Goal: Task Accomplishment & Management: Manage account settings

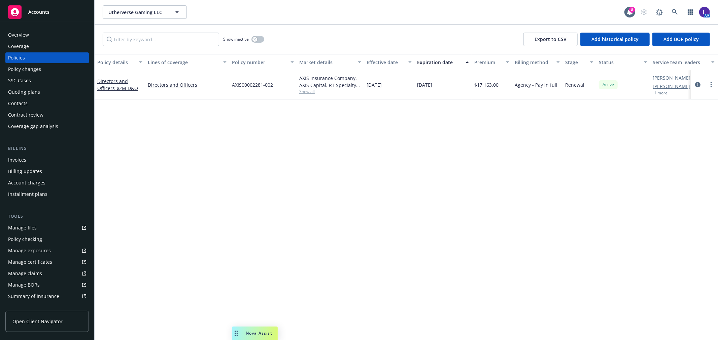
click at [661, 91] on button "1 more" at bounding box center [660, 93] width 13 height 4
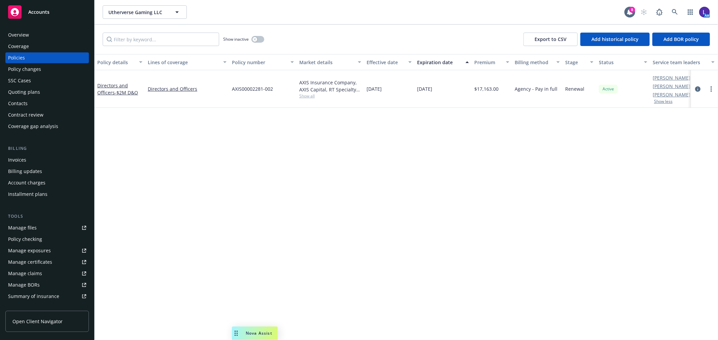
click at [23, 35] on div "Overview" at bounding box center [18, 35] width 21 height 11
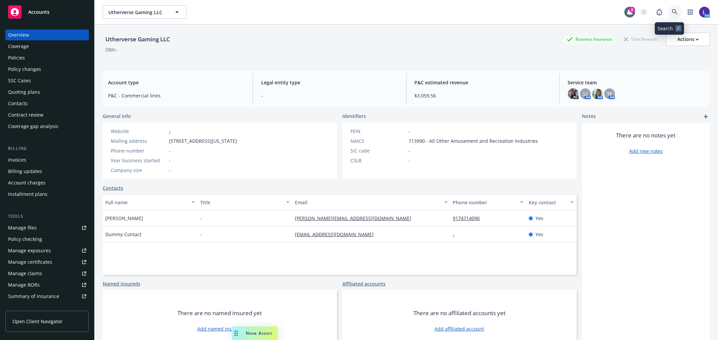
click at [672, 9] on icon at bounding box center [675, 12] width 6 height 6
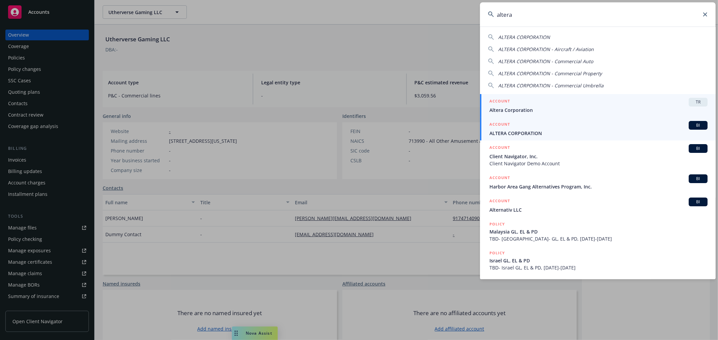
type input "altera"
click at [533, 132] on span "ALTERA CORPORATION" at bounding box center [598, 133] width 218 height 7
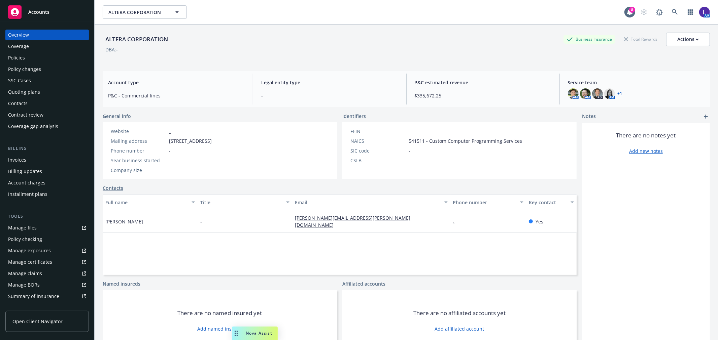
click at [35, 58] on div "Policies" at bounding box center [47, 57] width 78 height 11
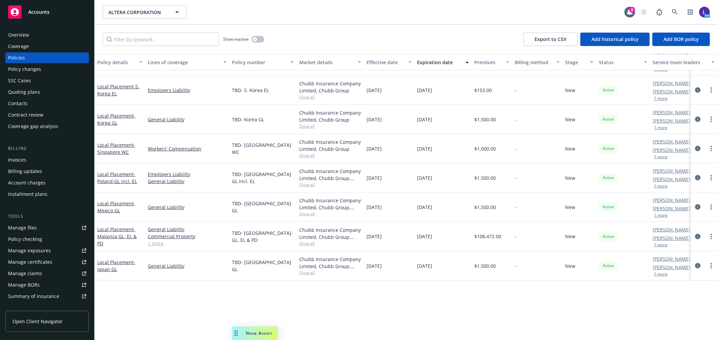
scroll to position [102, 0]
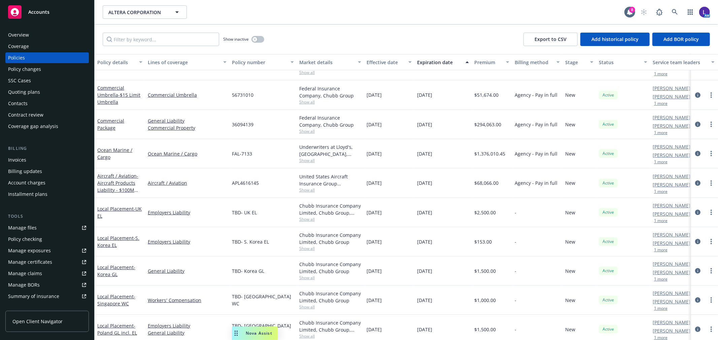
click at [24, 34] on div "Overview" at bounding box center [18, 35] width 21 height 11
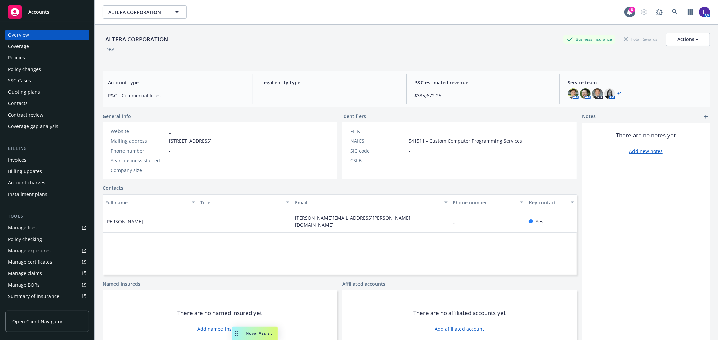
click at [16, 54] on div "Policies" at bounding box center [16, 57] width 17 height 11
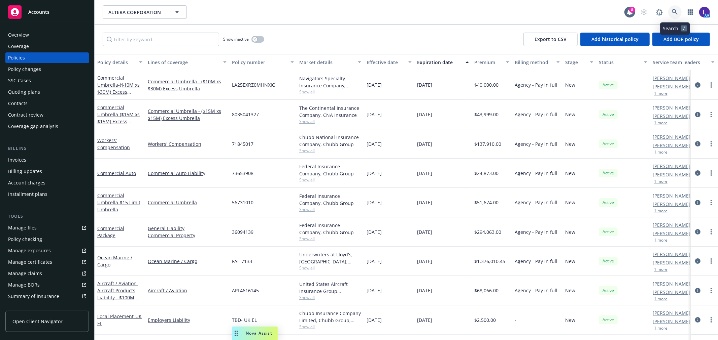
click at [672, 11] on icon at bounding box center [675, 12] width 6 height 6
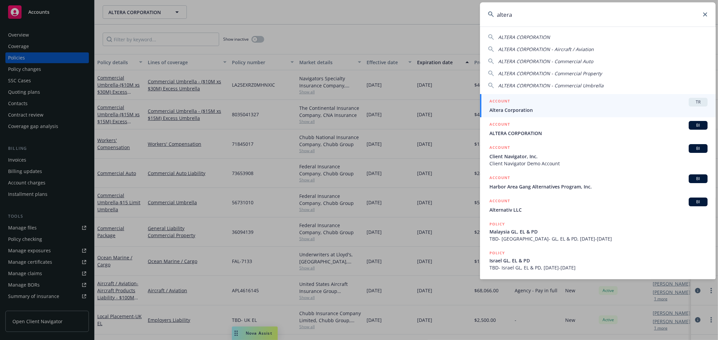
drag, startPoint x: 519, startPoint y: 7, endPoint x: 453, endPoint y: 4, distance: 67.0
click at [453, 4] on div "altera ALTERA CORPORATION ALTERA CORPORATION - Aircraft / Aviation ALTERA CORPO…" at bounding box center [359, 170] width 718 height 340
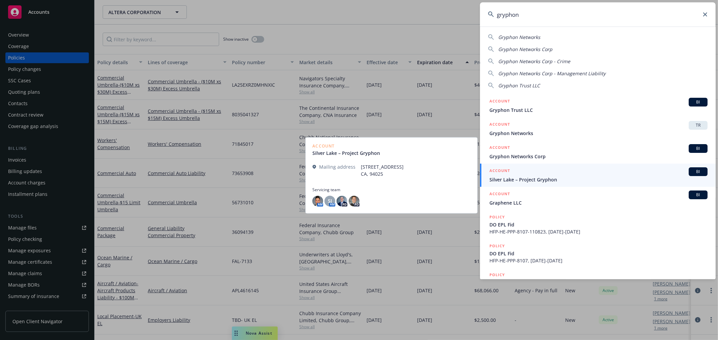
type input "gryphon"
click at [508, 173] on h5 "ACCOUNT" at bounding box center [499, 172] width 21 height 8
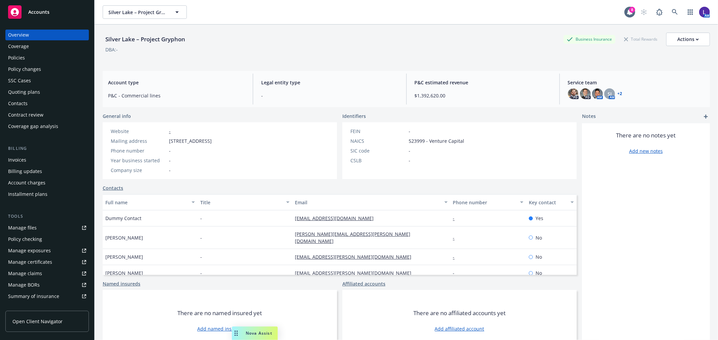
click at [28, 54] on div "Policies" at bounding box center [47, 57] width 78 height 11
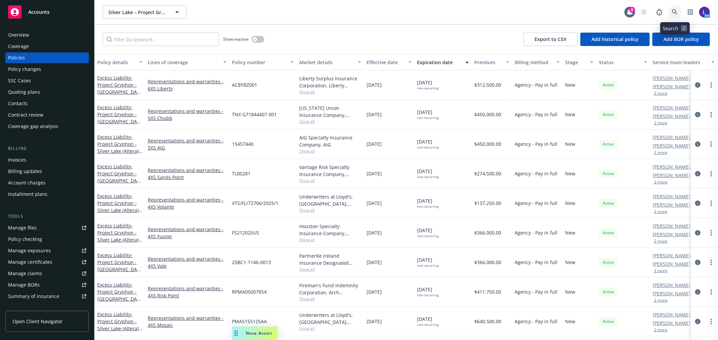
click at [673, 11] on icon at bounding box center [675, 12] width 6 height 6
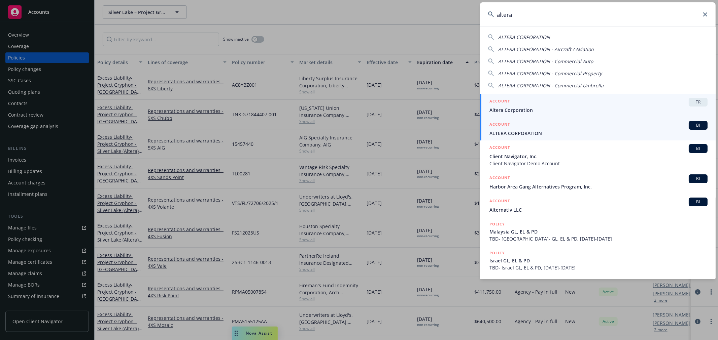
type input "altera"
click at [526, 130] on span "ALTERA CORPORATION" at bounding box center [598, 133] width 218 height 7
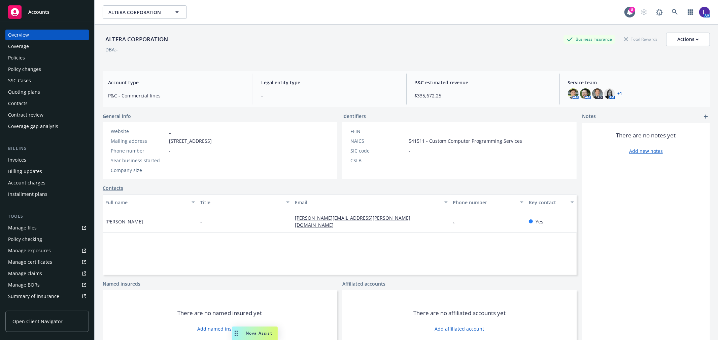
click at [20, 56] on div "Policies" at bounding box center [16, 57] width 17 height 11
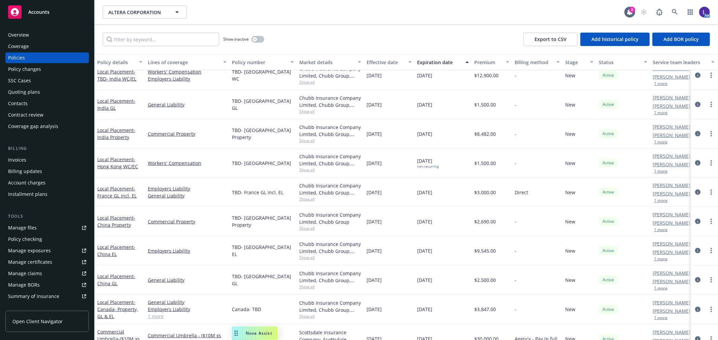
scroll to position [513, 0]
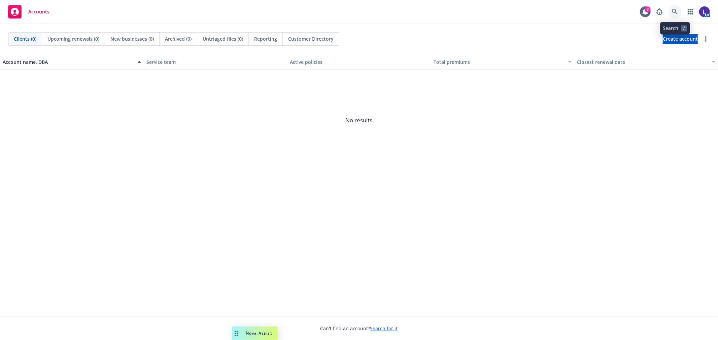
click at [675, 8] on link at bounding box center [674, 11] width 13 height 13
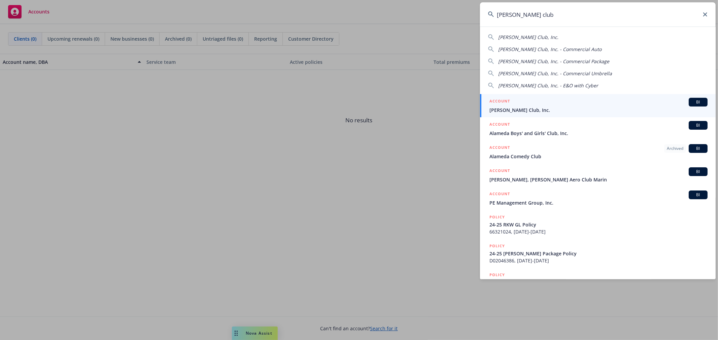
type input "alfred club"
click at [517, 103] on div "ACCOUNT BI" at bounding box center [598, 102] width 218 height 9
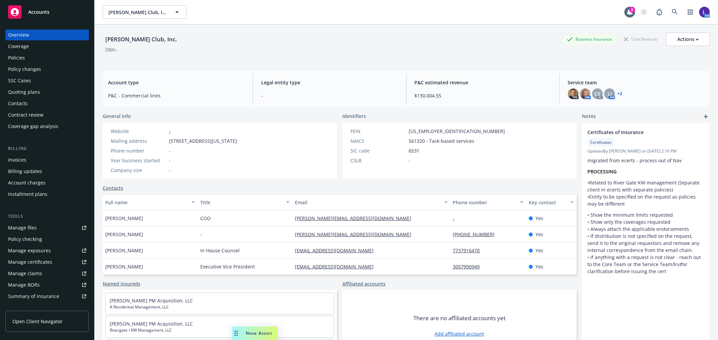
click at [44, 56] on div "Policies" at bounding box center [47, 57] width 78 height 11
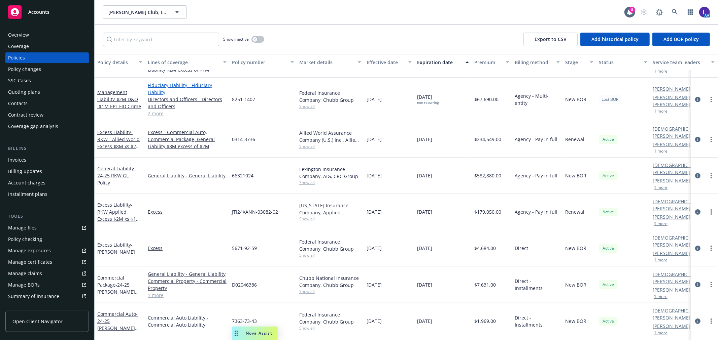
scroll to position [30, 0]
click at [675, 10] on icon at bounding box center [675, 12] width 6 height 6
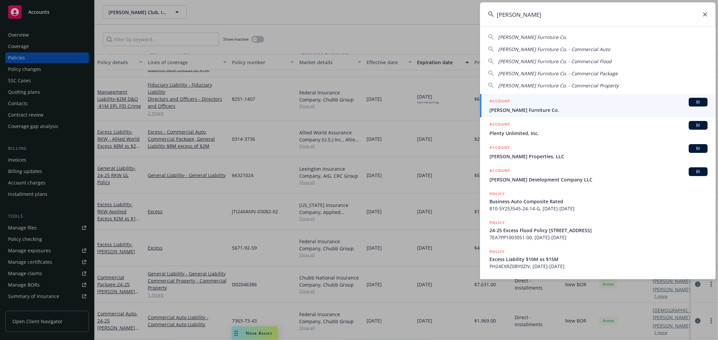
type input "gardner white"
click at [538, 107] on span "Gardner-White Furniture Co." at bounding box center [598, 110] width 218 height 7
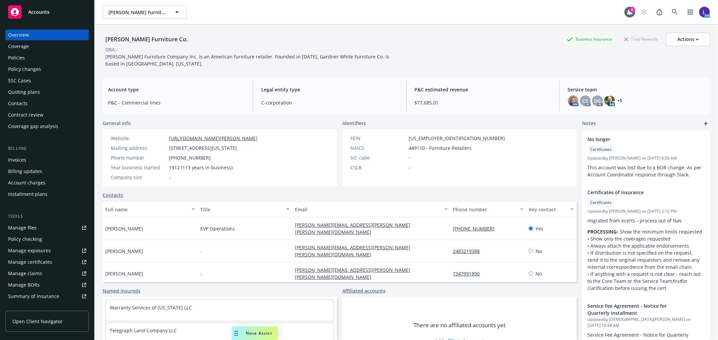
click at [22, 53] on div "Policies" at bounding box center [16, 57] width 17 height 11
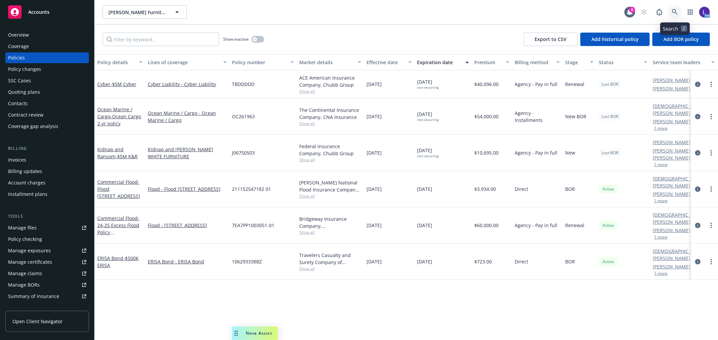
click at [671, 12] on link at bounding box center [674, 11] width 13 height 13
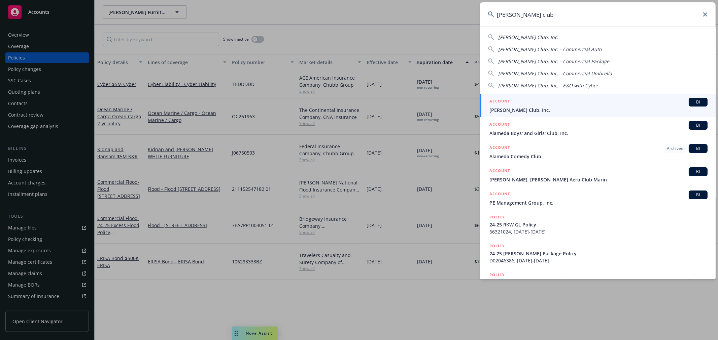
type input "alfred club"
click at [512, 107] on span "[PERSON_NAME] Club, Inc." at bounding box center [598, 110] width 218 height 7
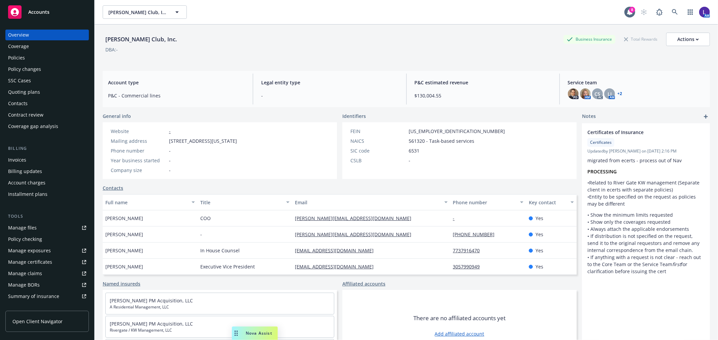
click at [23, 56] on div "Policies" at bounding box center [16, 57] width 17 height 11
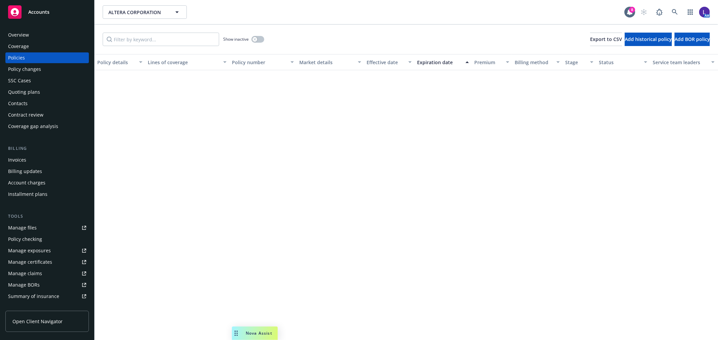
scroll to position [513, 0]
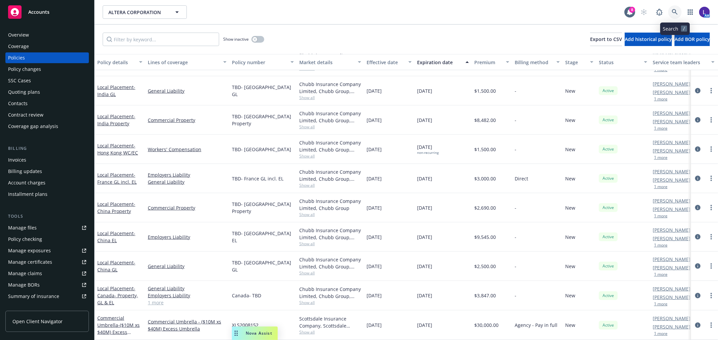
click at [675, 11] on icon at bounding box center [675, 12] width 6 height 6
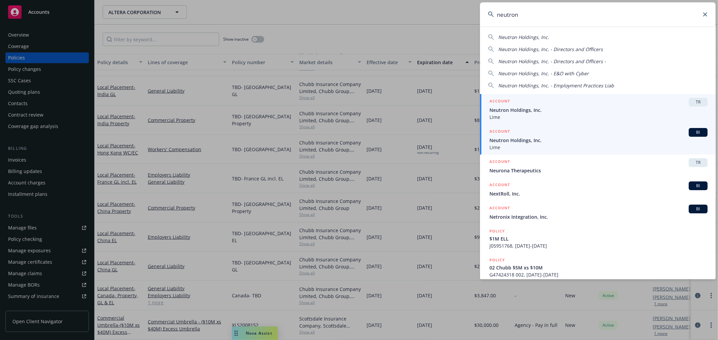
type input "neutron"
click at [533, 133] on div "ACCOUNT BI" at bounding box center [598, 132] width 218 height 9
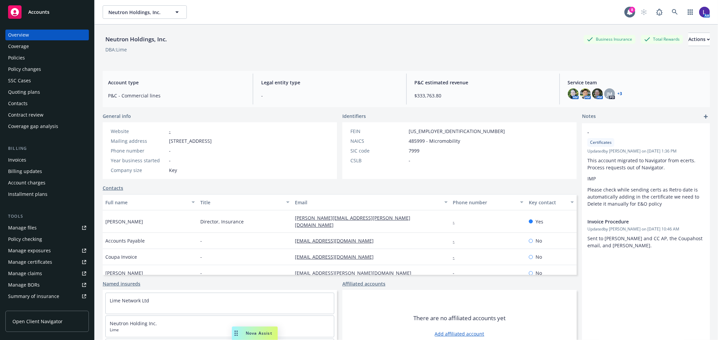
click at [8, 59] on div "Policies" at bounding box center [16, 57] width 17 height 11
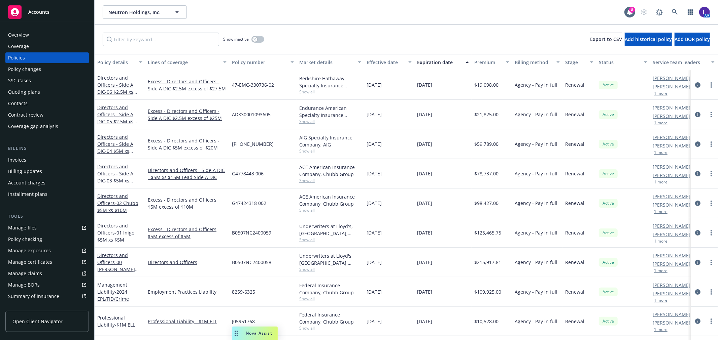
click at [28, 35] on div "Overview" at bounding box center [18, 35] width 21 height 11
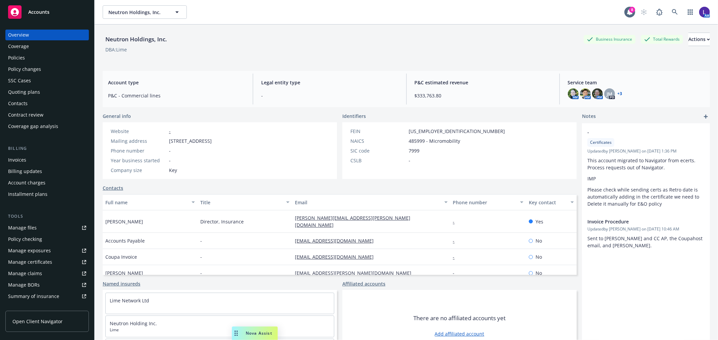
click at [31, 55] on div "Policies" at bounding box center [47, 57] width 78 height 11
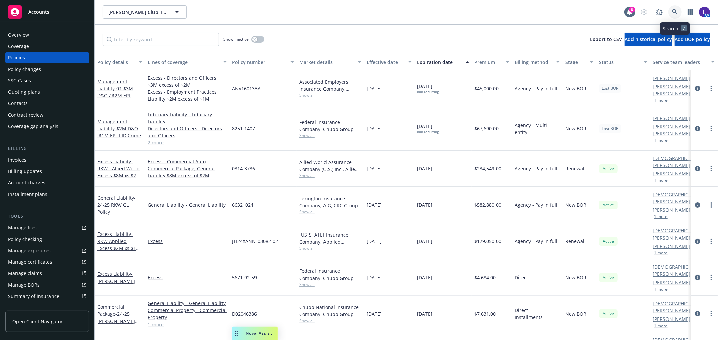
click at [672, 12] on icon at bounding box center [675, 12] width 6 height 6
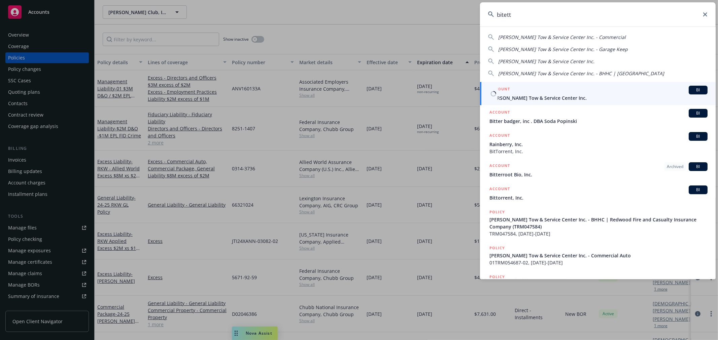
type input "bitett"
click at [540, 92] on div "ACCOUNT BI" at bounding box center [598, 90] width 218 height 9
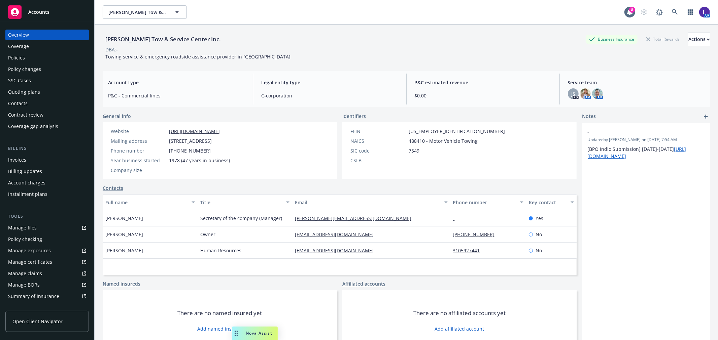
click at [19, 60] on div "Policies" at bounding box center [16, 57] width 17 height 11
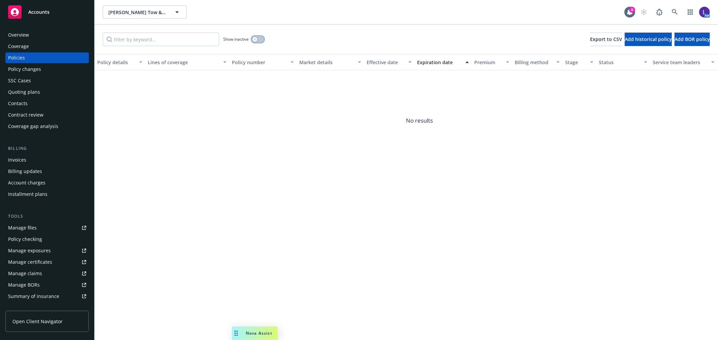
click at [259, 39] on button "button" at bounding box center [257, 39] width 13 height 7
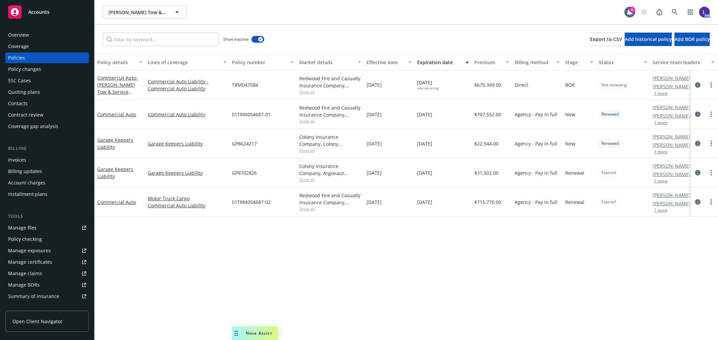
click at [663, 211] on button "1 more" at bounding box center [660, 211] width 13 height 4
click at [29, 230] on div "Manage files" at bounding box center [22, 228] width 29 height 11
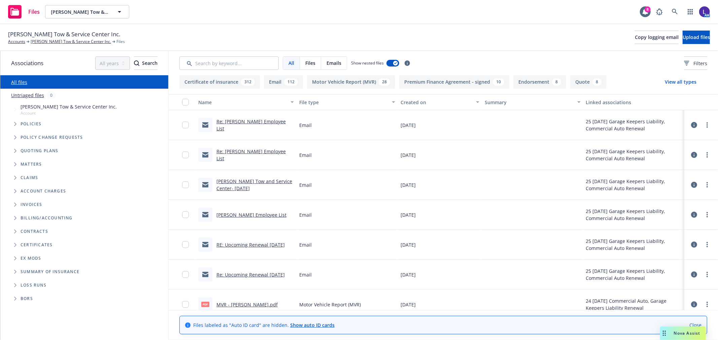
click at [247, 244] on link "RE: Upcoming Renewal [DATE]" at bounding box center [250, 245] width 68 height 6
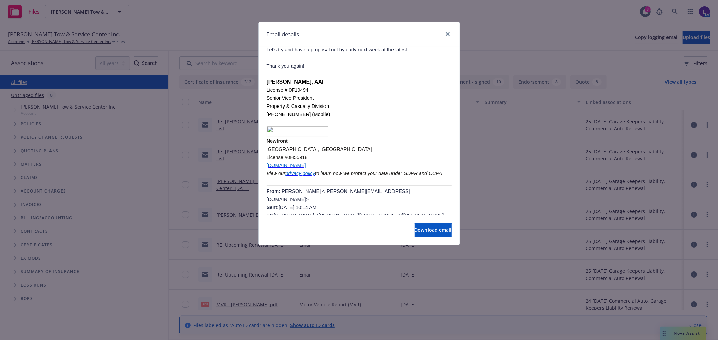
scroll to position [75, 0]
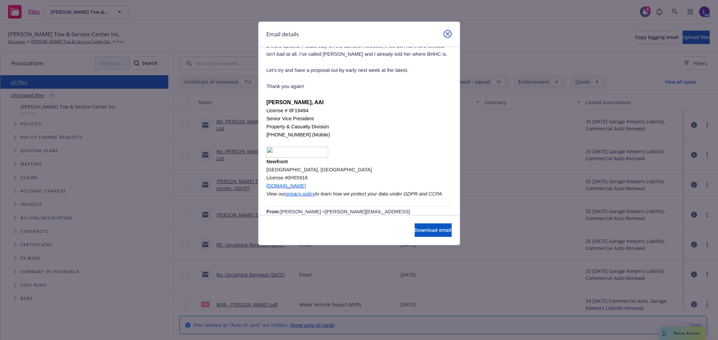
click at [447, 32] on icon "close" at bounding box center [447, 34] width 4 height 4
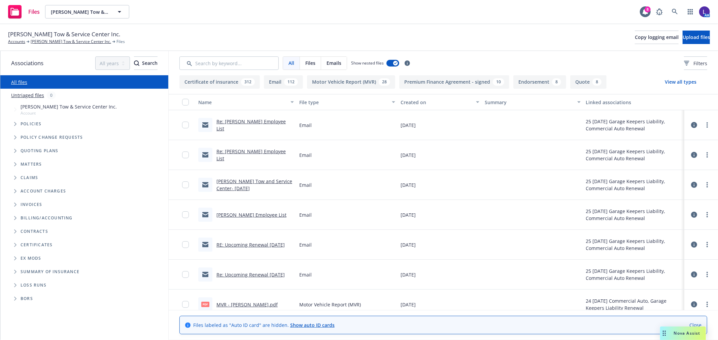
click at [232, 123] on link "Re: [PERSON_NAME] Employee List" at bounding box center [250, 124] width 69 height 13
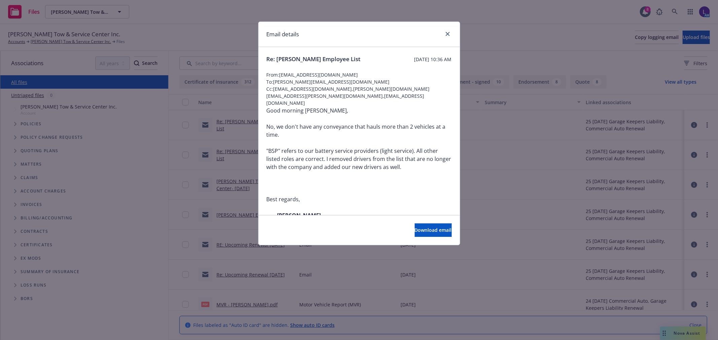
click at [443, 30] on div at bounding box center [446, 34] width 11 height 9
click at [443, 32] on link "close" at bounding box center [447, 34] width 8 height 8
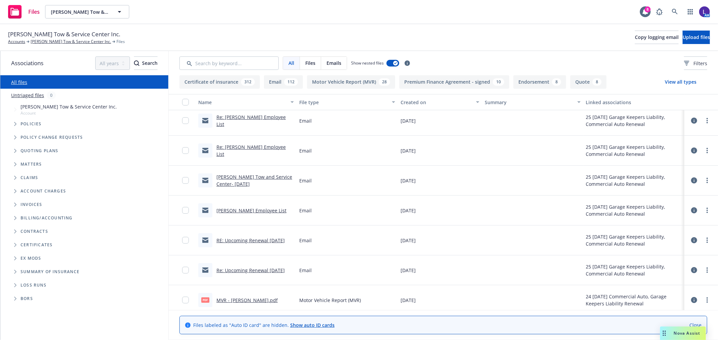
scroll to position [0, 0]
